Goal: Use online tool/utility: Utilize a website feature to perform a specific function

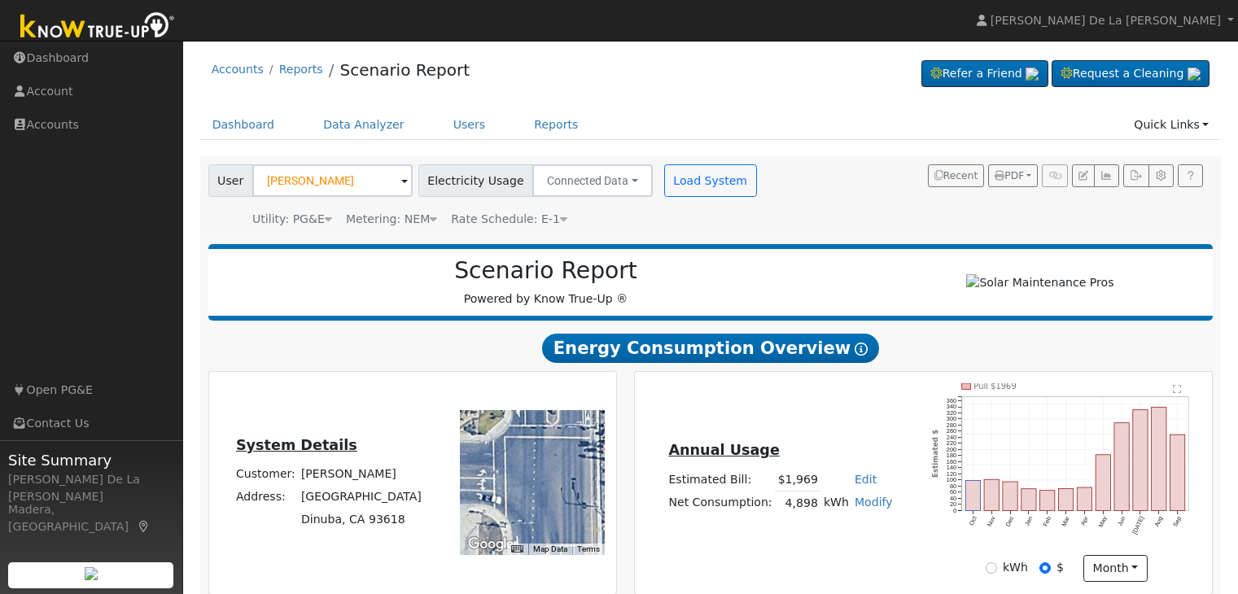
scroll to position [120, 0]
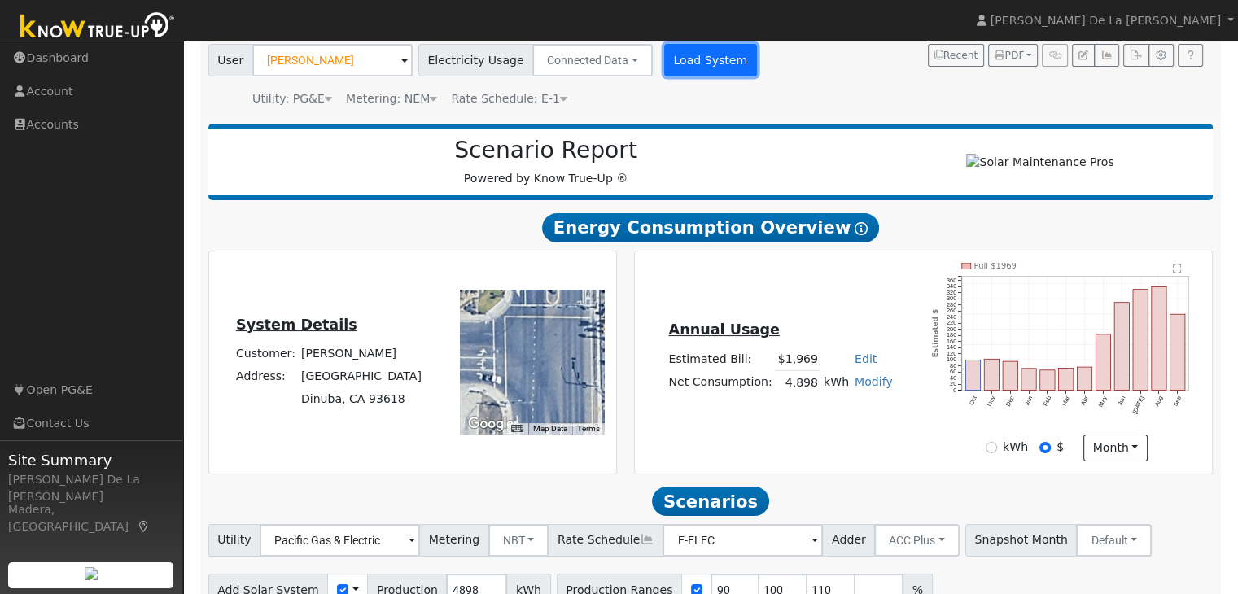
click at [696, 50] on button "Load System" at bounding box center [710, 60] width 93 height 33
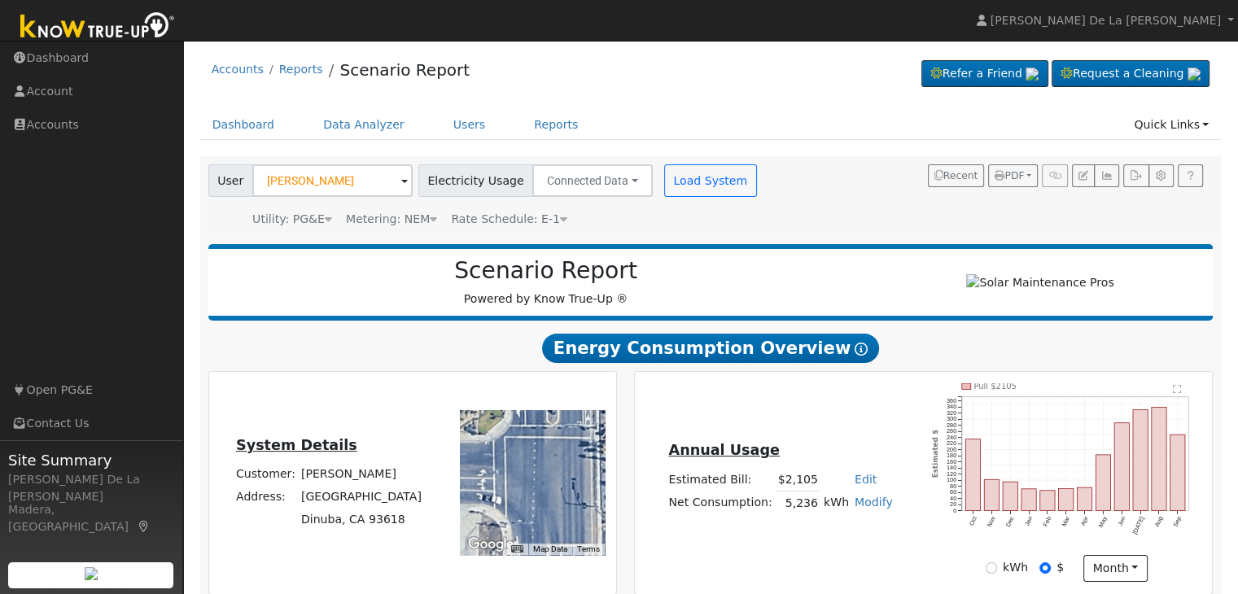
click at [401, 180] on span at bounding box center [404, 182] width 7 height 19
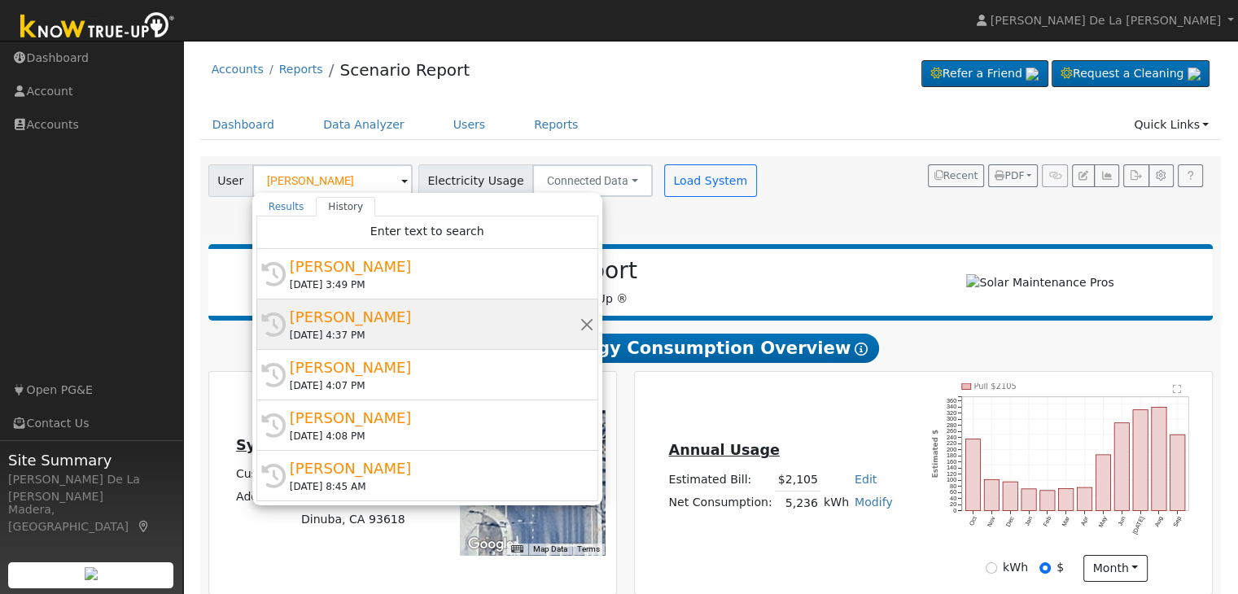
click at [354, 321] on div "[PERSON_NAME]" at bounding box center [435, 317] width 290 height 22
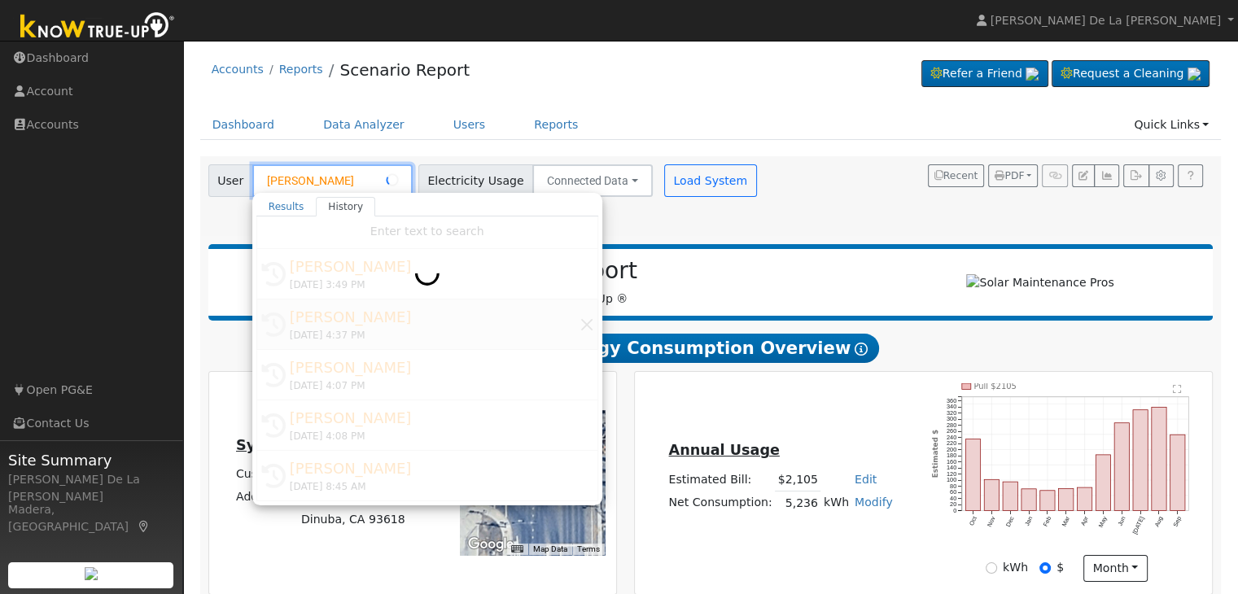
type input "[PERSON_NAME]"
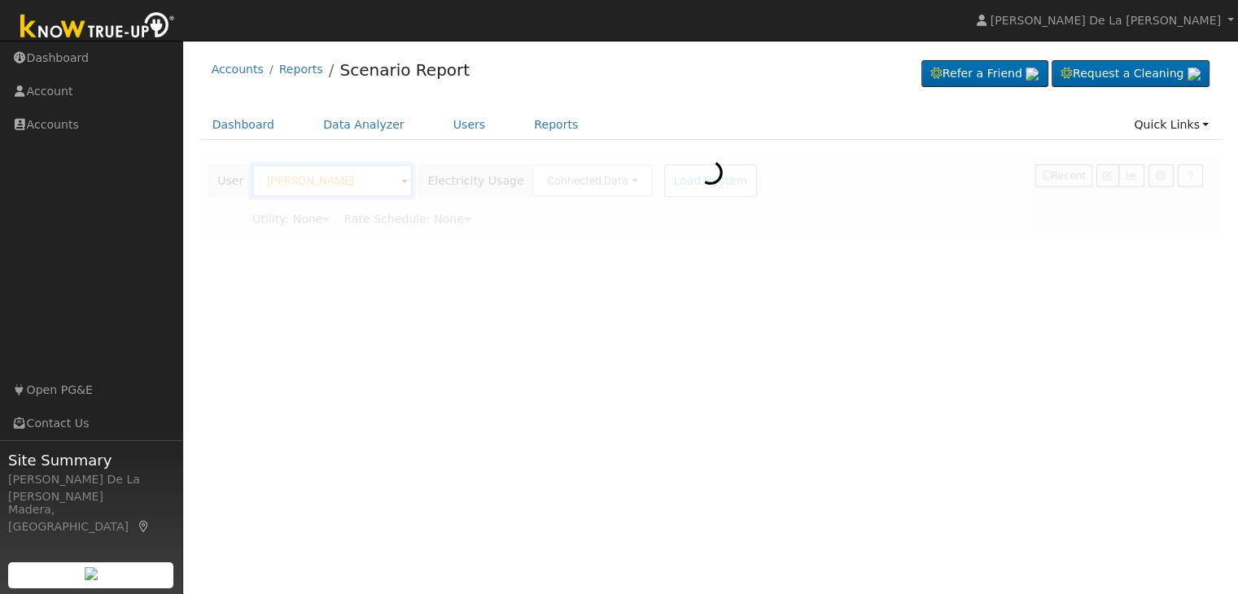
type input "Pacific Gas & Electric"
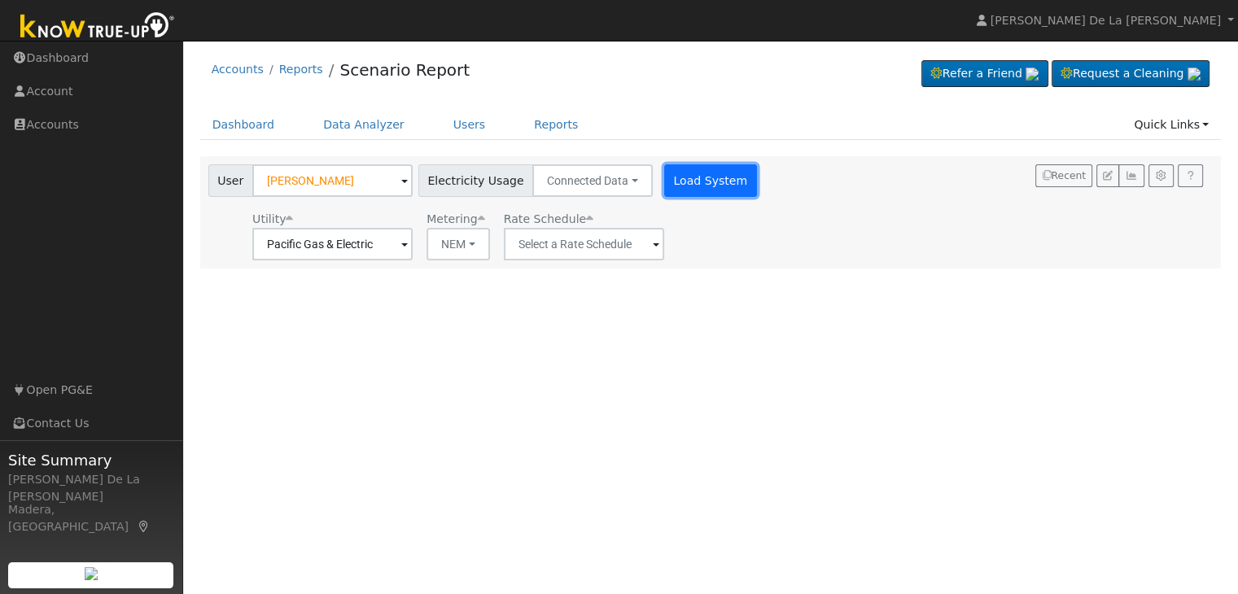
click at [689, 180] on button "Load System" at bounding box center [710, 180] width 93 height 33
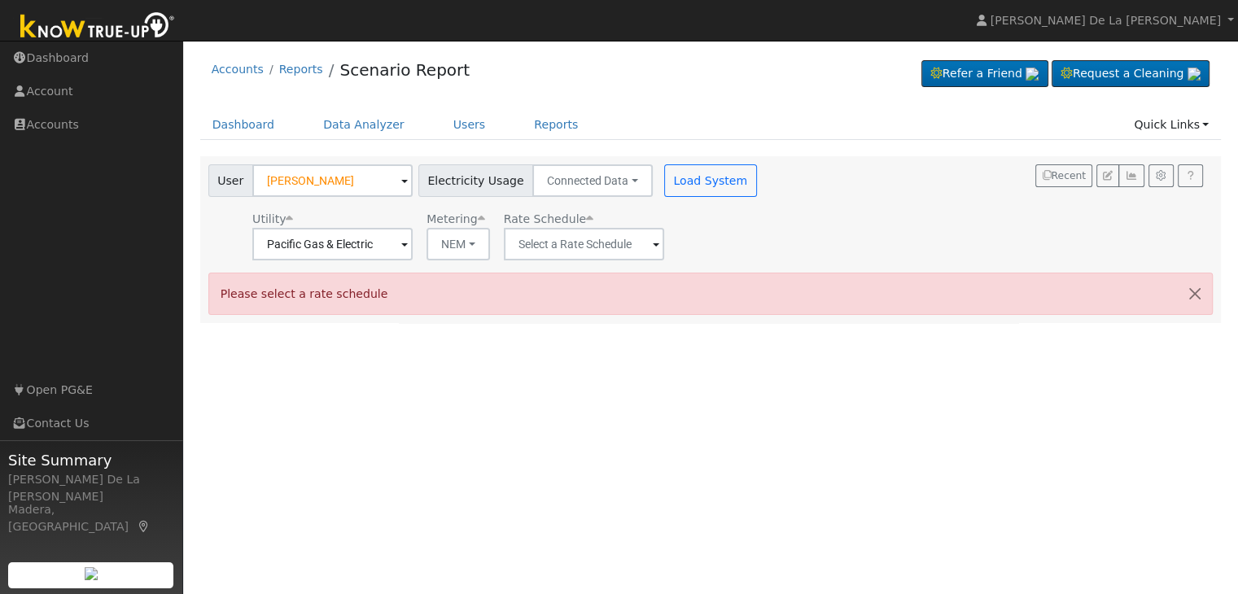
click at [653, 249] on span at bounding box center [656, 245] width 7 height 19
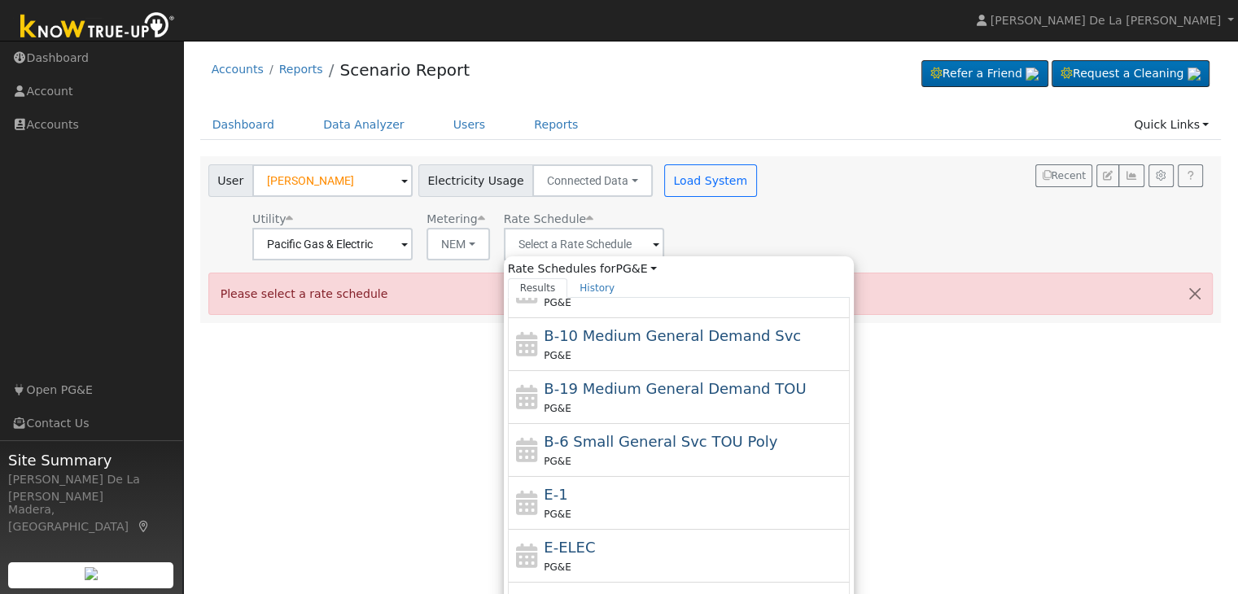
scroll to position [142, 0]
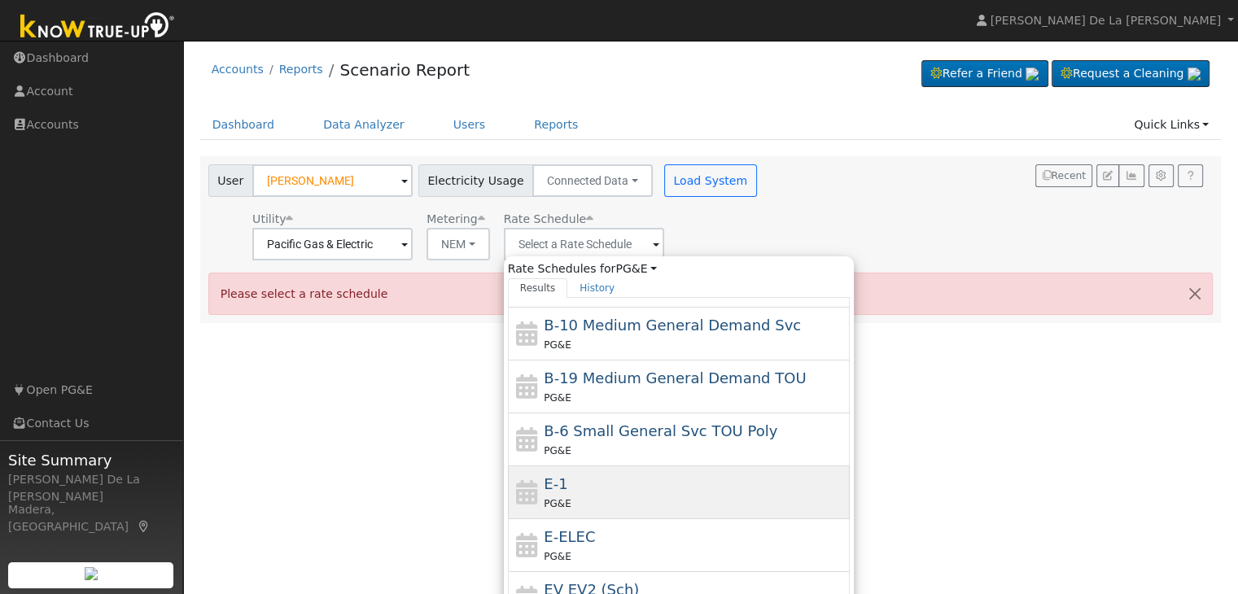
click at [619, 481] on div "E-1 PG&E" at bounding box center [695, 492] width 302 height 39
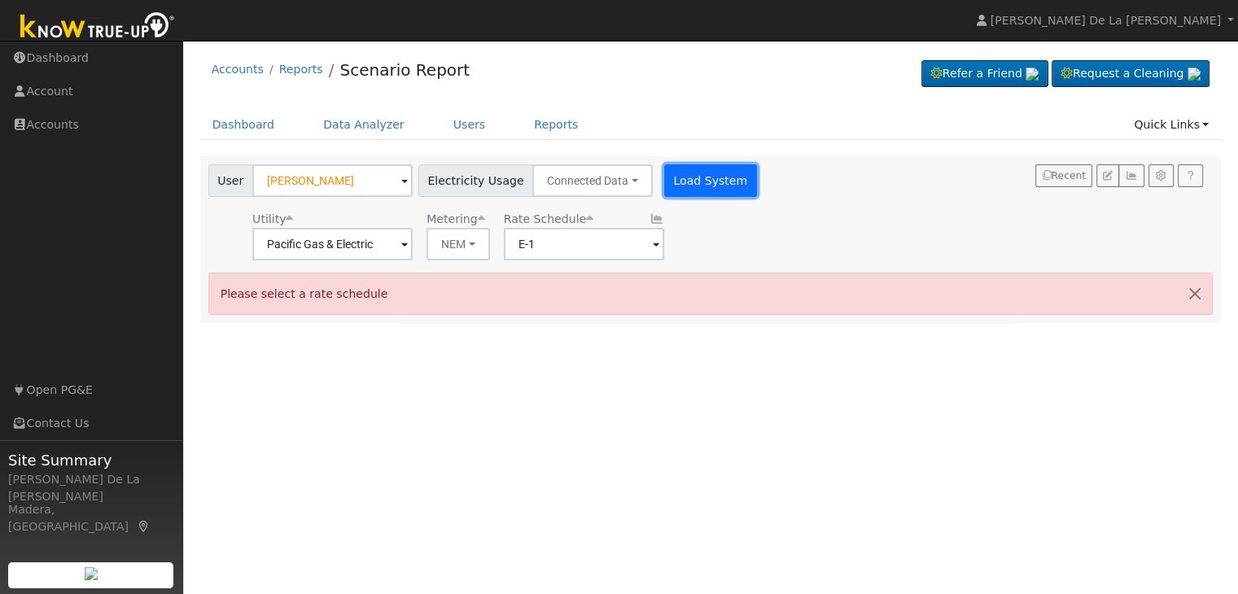
click at [702, 175] on button "Load System" at bounding box center [710, 180] width 93 height 33
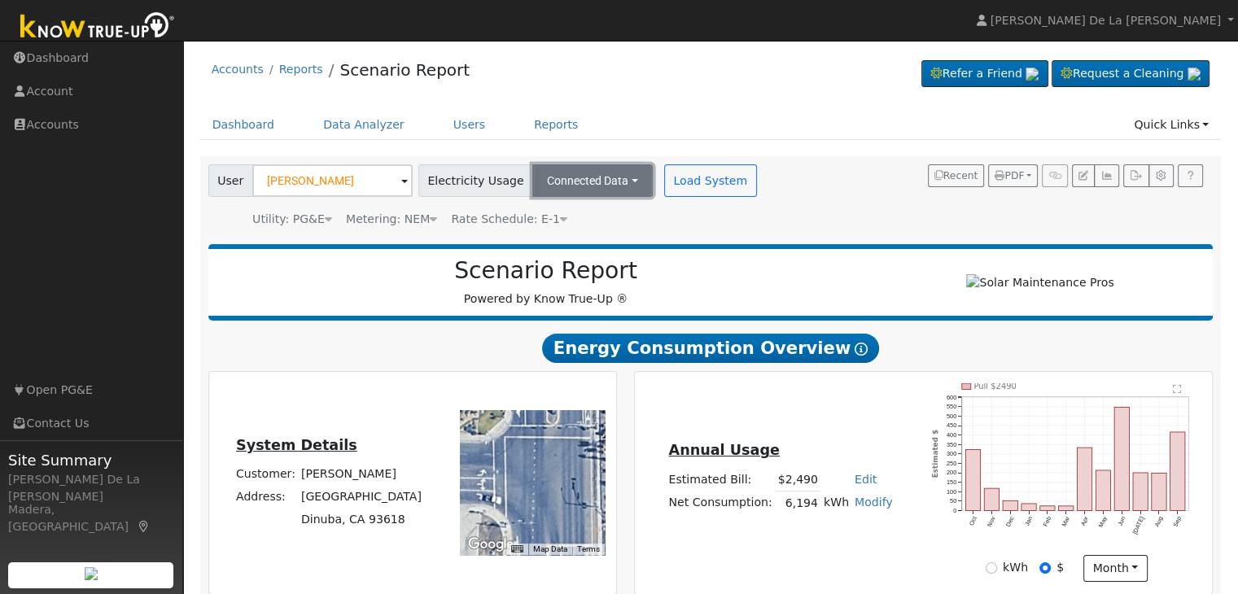
click at [612, 173] on button "Connected Data" at bounding box center [592, 180] width 120 height 33
click at [618, 179] on button "Connected Data" at bounding box center [592, 180] width 120 height 33
click at [560, 222] on icon at bounding box center [563, 218] width 7 height 11
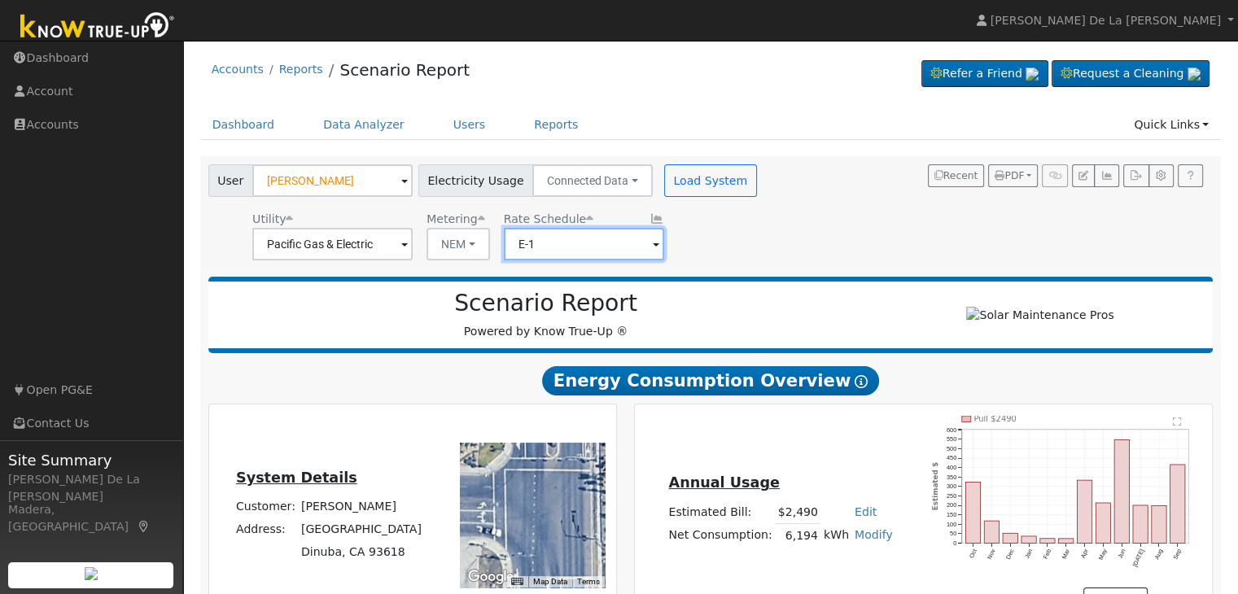
click at [636, 246] on input "E-1" at bounding box center [584, 244] width 160 height 33
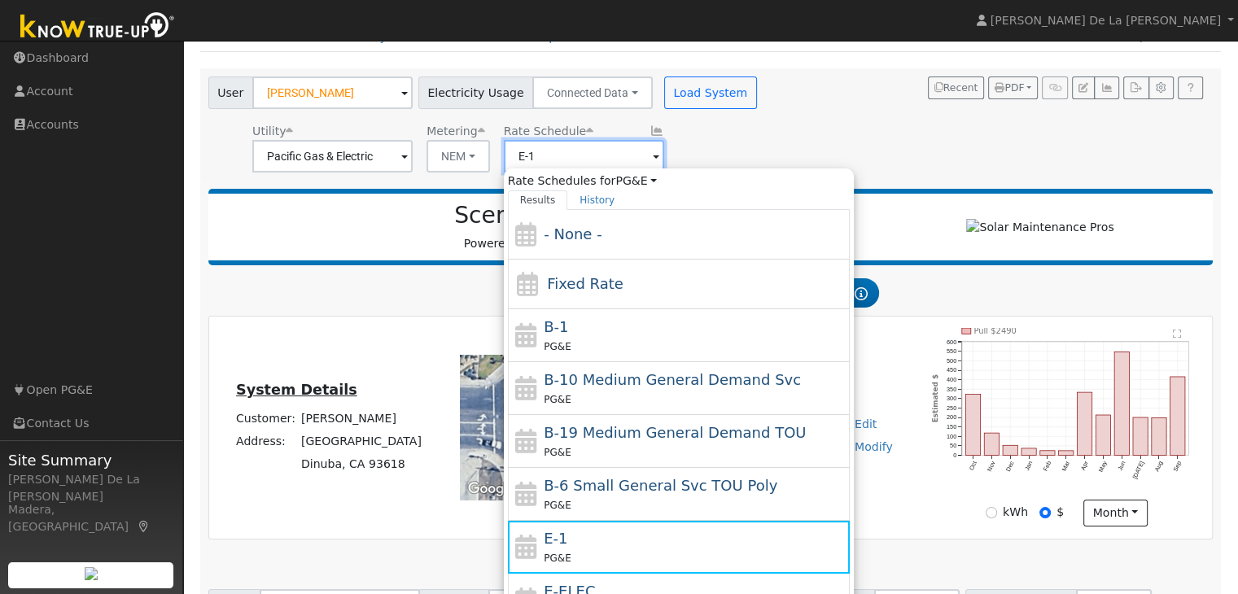
scroll to position [12, 0]
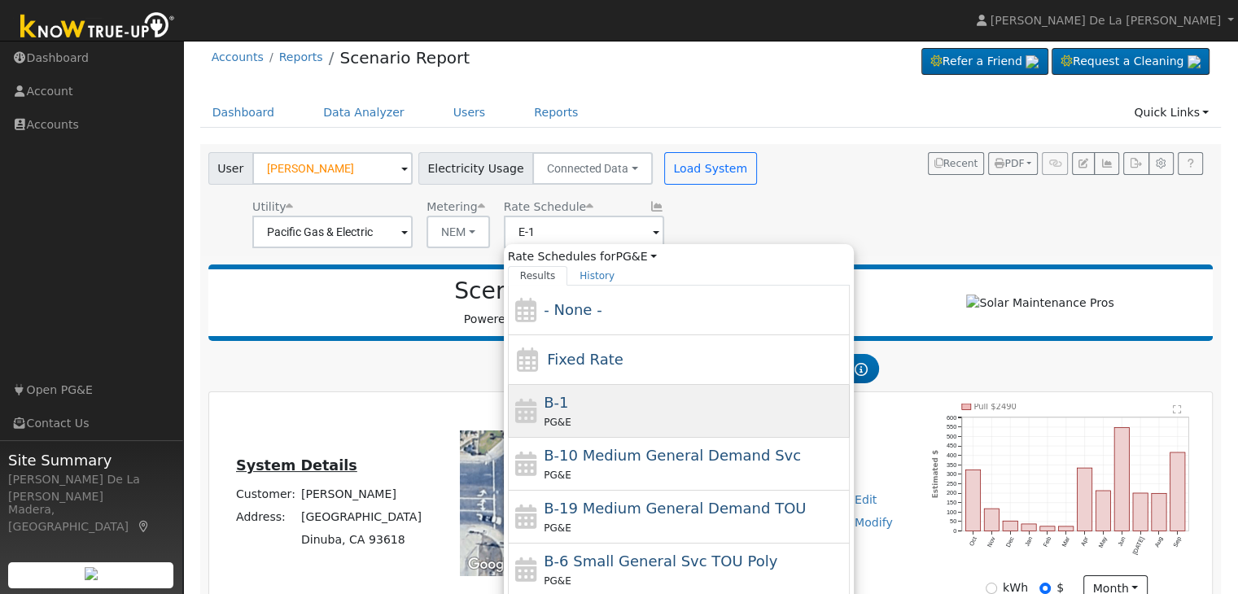
click at [668, 418] on div "PG&E" at bounding box center [695, 422] width 302 height 17
type input "B-1"
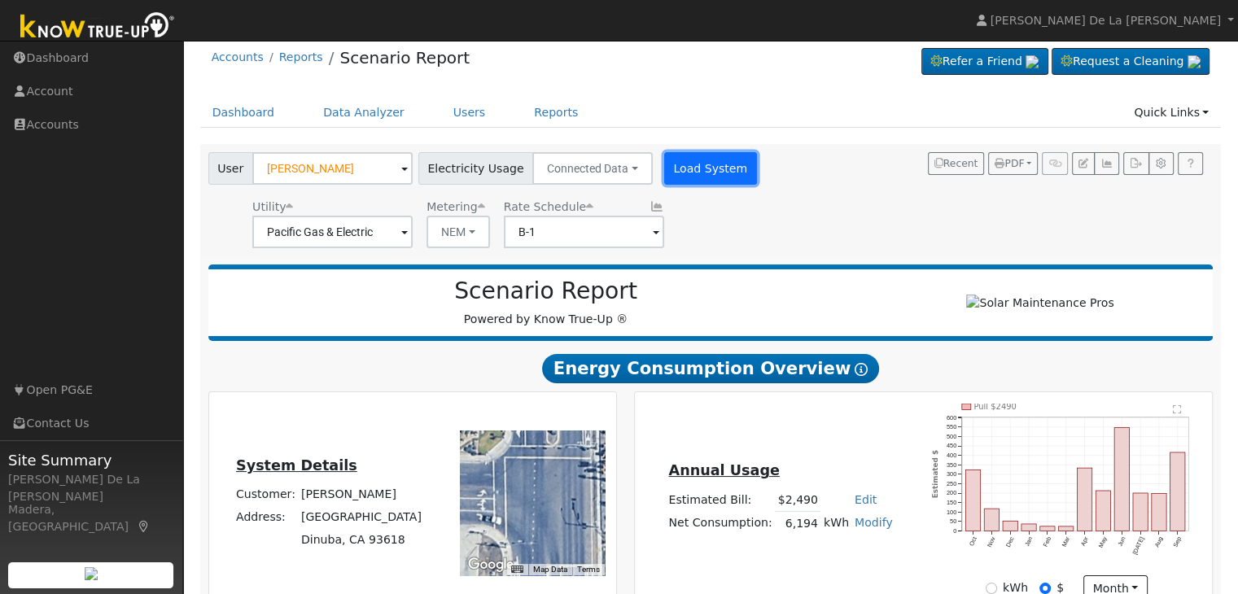
click at [681, 160] on button "Load System" at bounding box center [710, 168] width 93 height 33
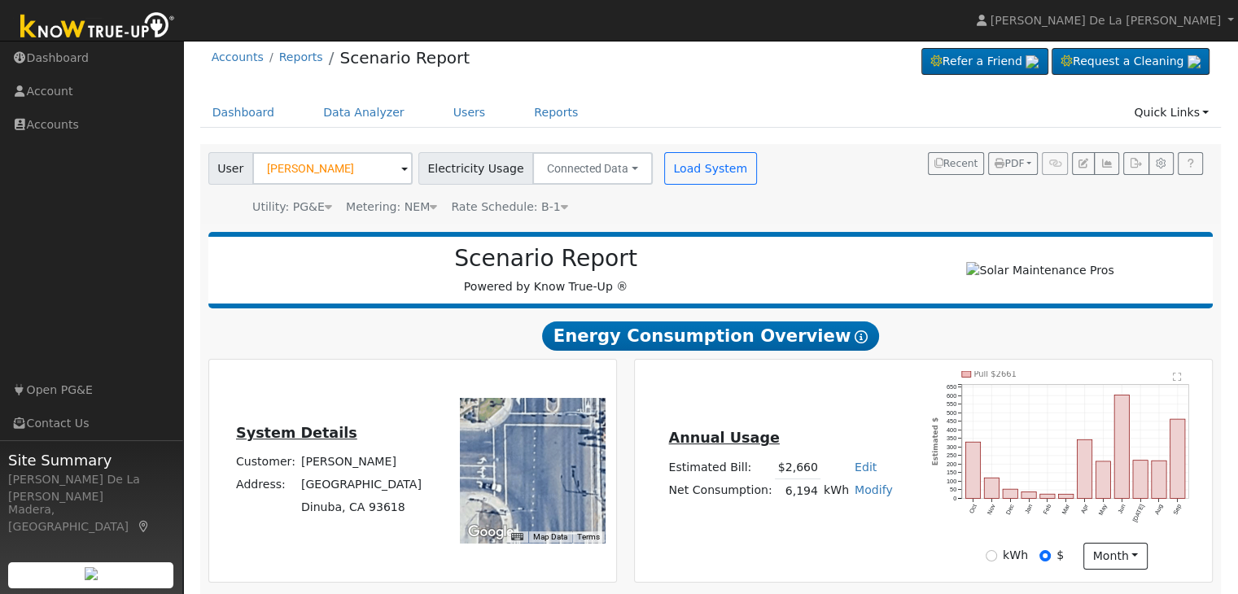
click at [561, 210] on icon at bounding box center [564, 206] width 7 height 11
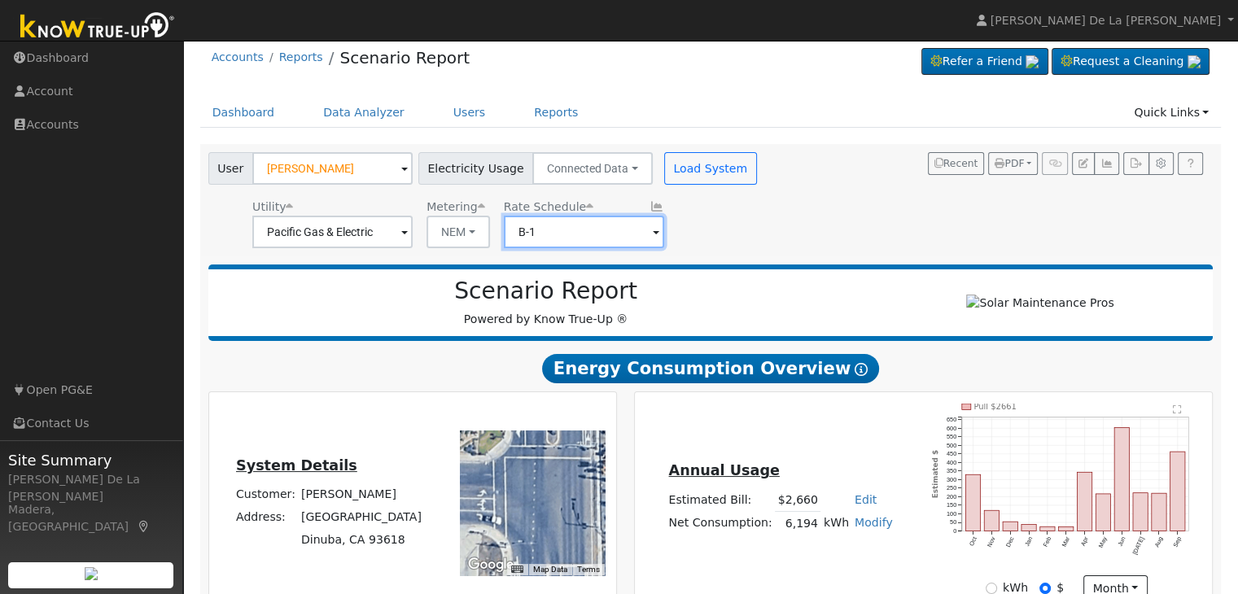
click at [643, 239] on input "B-1" at bounding box center [584, 232] width 160 height 33
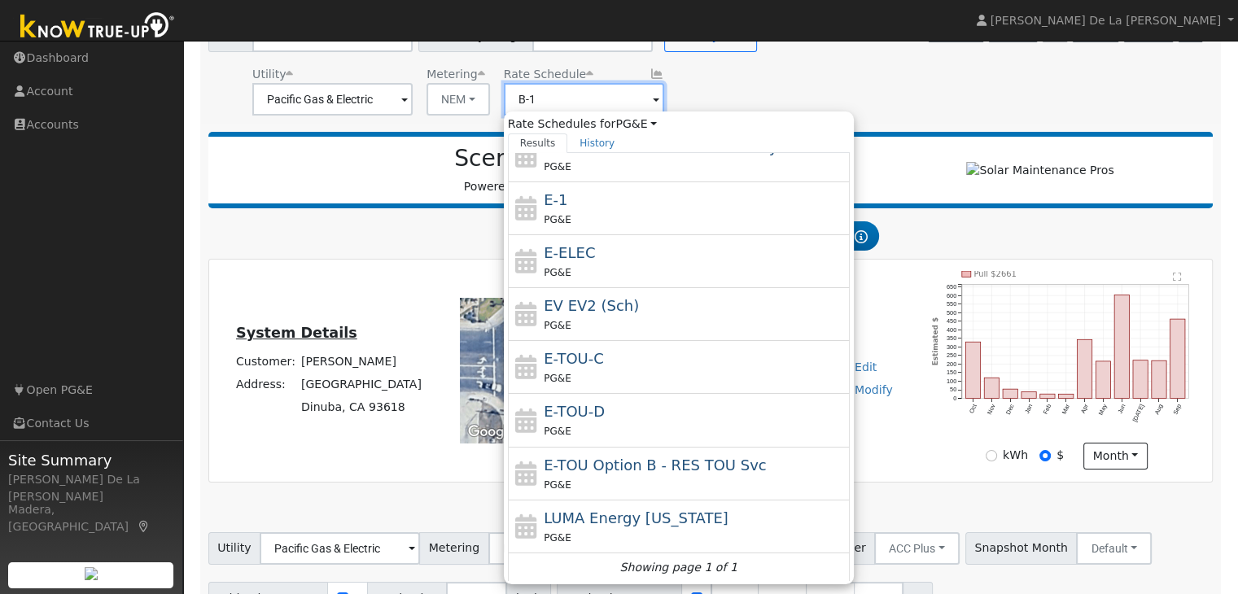
scroll to position [148, 0]
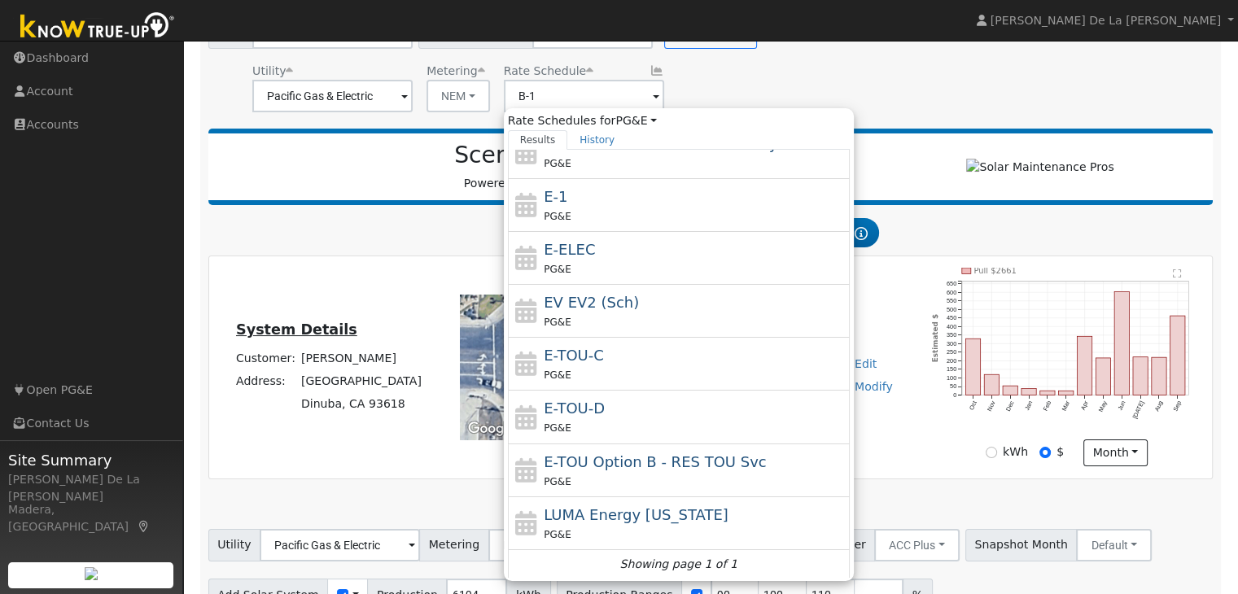
click at [888, 72] on div "User [PERSON_NAME] Account Default Account Default Account [GEOGRAPHIC_DATA] Pr…" at bounding box center [707, 62] width 1005 height 102
